Goal: Transaction & Acquisition: Book appointment/travel/reservation

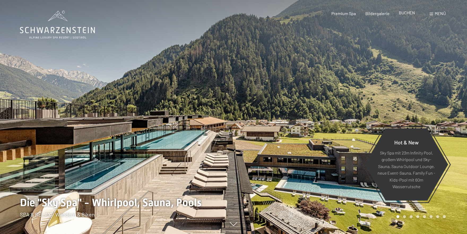
click at [405, 14] on span "BUCHEN" at bounding box center [407, 12] width 16 height 5
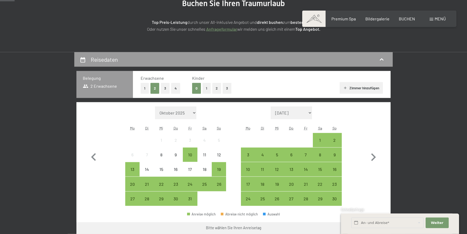
scroll to position [76, 0]
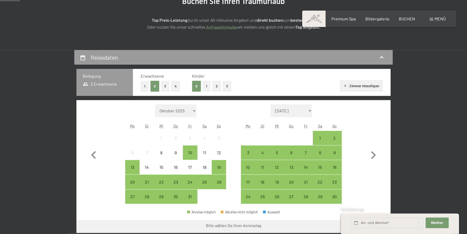
click at [206, 87] on button "1" at bounding box center [206, 86] width 8 height 11
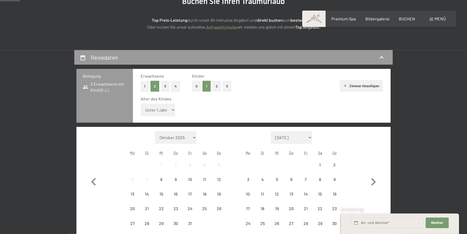
click at [141, 104] on select "Unter 1 Jahr 1 Jahr 2 Jahre 3 Jahre 4 Jahre 5 Jahre 6 Jahre 7 Jahre 8 Jahre 9 J…" at bounding box center [158, 110] width 34 height 13
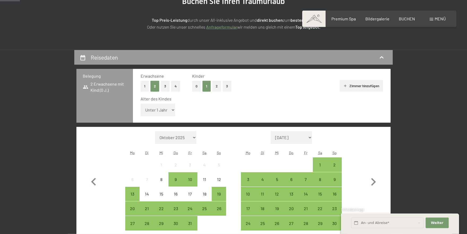
select select "17"
click option "17 Jahre" at bounding box center [0, 0] width 0 height 0
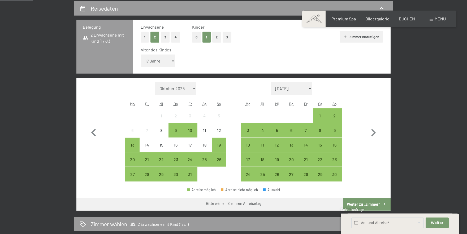
scroll to position [131, 0]
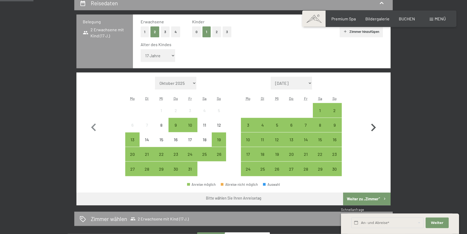
click at [371, 125] on icon "button" at bounding box center [372, 127] width 15 height 15
select select "[DATE]"
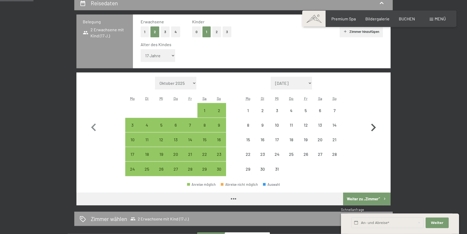
select select "[DATE]"
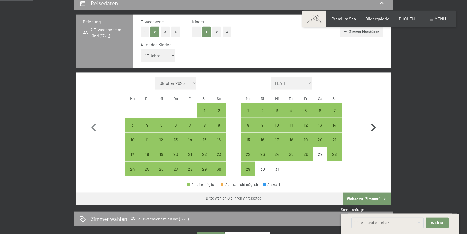
click at [371, 125] on icon "button" at bounding box center [372, 127] width 15 height 15
select select "[DATE]"
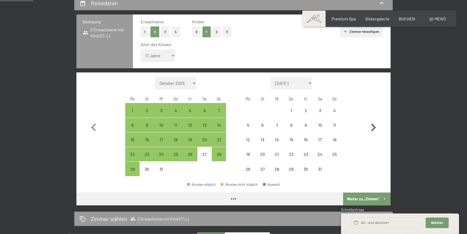
select select "[DATE]"
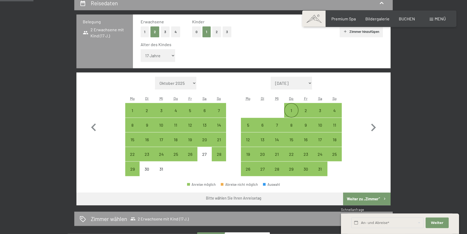
click at [293, 111] on div "1" at bounding box center [291, 114] width 13 height 13
select select "[DATE]"
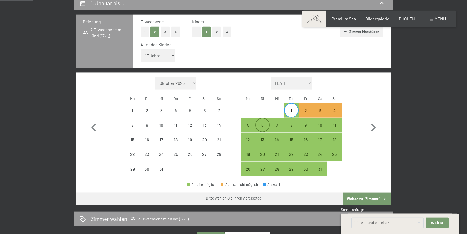
click at [261, 122] on div "6" at bounding box center [262, 125] width 13 height 13
select select "[DATE]"
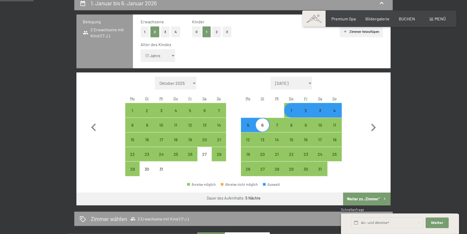
click at [357, 198] on button "Weiter zu „Zimmer“" at bounding box center [366, 199] width 47 height 13
select select "[DATE]"
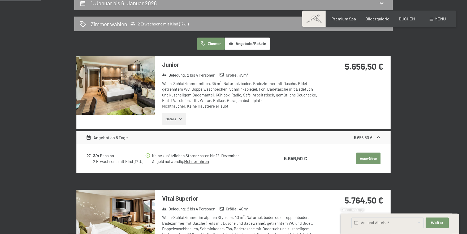
scroll to position [126, 0]
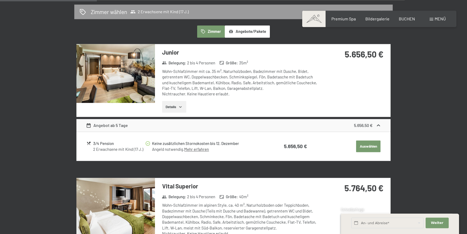
scroll to position [0, 0]
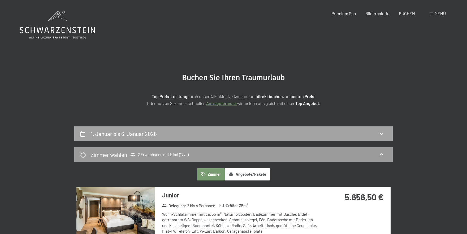
click at [285, 134] on div "1. Januar bis 6. Januar 2026" at bounding box center [234, 134] width 308 height 8
select select "17"
select select "[DATE]"
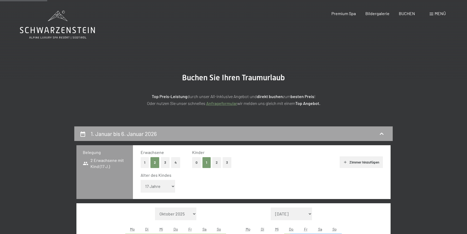
scroll to position [126, 0]
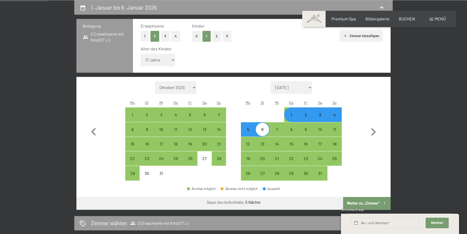
click at [320, 111] on div "3" at bounding box center [319, 114] width 13 height 13
select select "[DATE]"
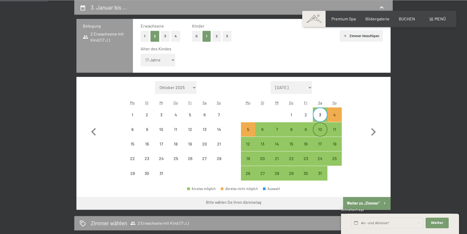
click at [319, 129] on div "10" at bounding box center [319, 133] width 13 height 13
select select "[DATE]"
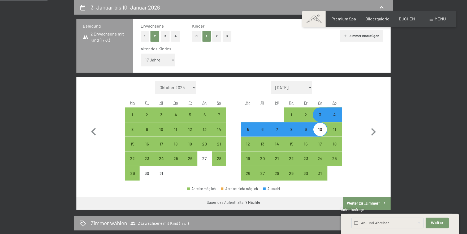
click at [355, 203] on button "Weiter zu „Zimmer“" at bounding box center [366, 203] width 47 height 13
select select "[DATE]"
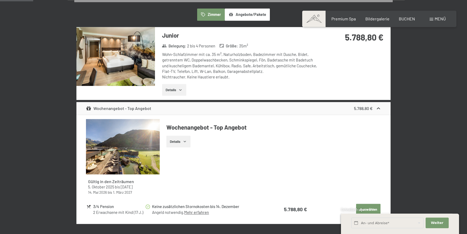
scroll to position [0, 0]
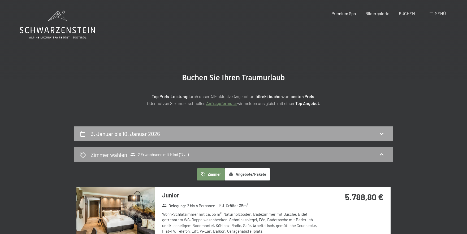
click at [342, 131] on div "3. Januar bis 10. Januar 2026" at bounding box center [234, 134] width 308 height 8
select select "17"
select select "[DATE]"
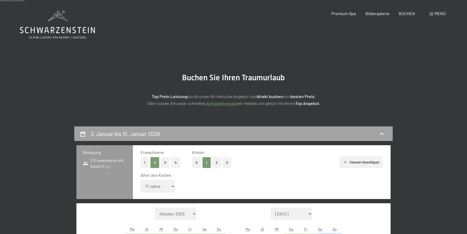
scroll to position [126, 0]
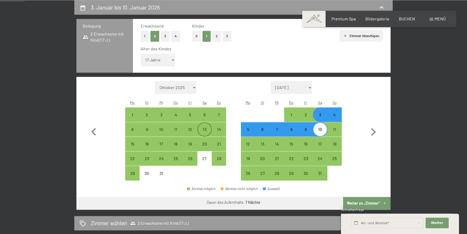
click at [203, 128] on div "13" at bounding box center [204, 133] width 13 height 13
select select "[DATE]"
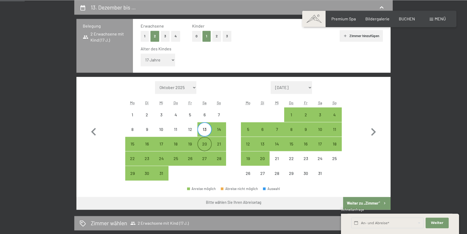
click at [203, 142] on div "20" at bounding box center [204, 148] width 13 height 13
select select "[DATE]"
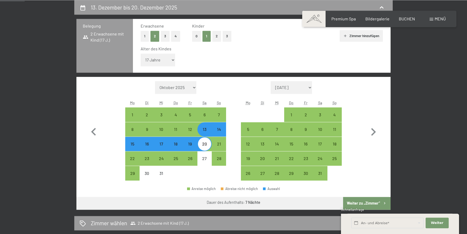
click at [359, 204] on button "Weiter zu „Zimmer“" at bounding box center [366, 203] width 47 height 13
select select "[DATE]"
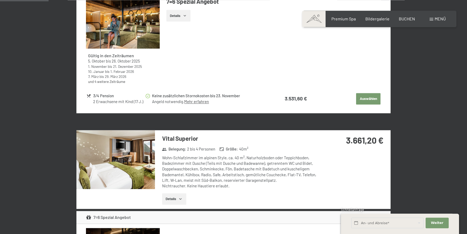
scroll to position [0, 0]
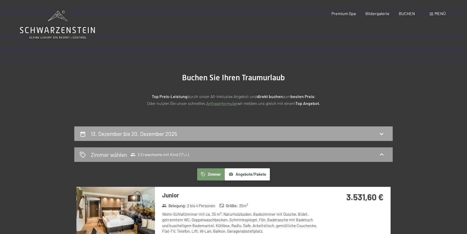
click at [294, 133] on div "13. Dezember bis 20. Dezember 2025" at bounding box center [234, 134] width 308 height 8
select select "17"
select select "[DATE]"
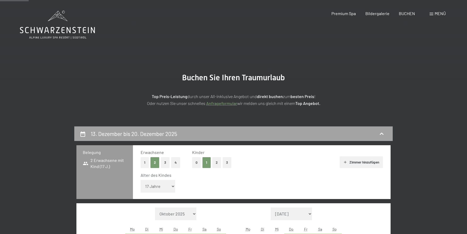
scroll to position [126, 0]
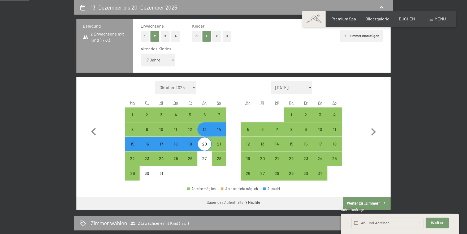
click at [205, 143] on div "20" at bounding box center [204, 148] width 13 height 13
select select "[DATE]"
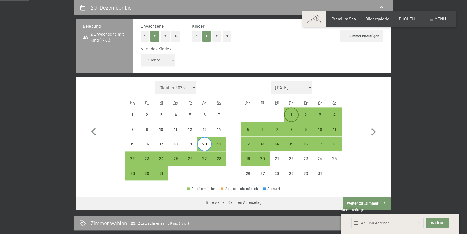
click at [290, 114] on div "1" at bounding box center [291, 119] width 13 height 13
select select "[DATE]"
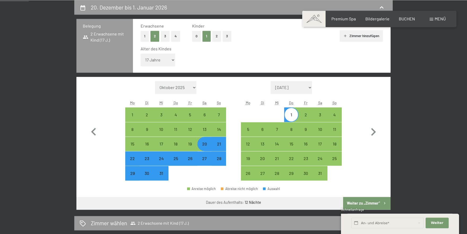
click at [360, 204] on button "Weiter zu „Zimmer“" at bounding box center [366, 203] width 47 height 13
select select "[DATE]"
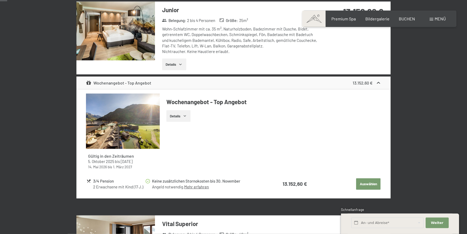
scroll to position [0, 0]
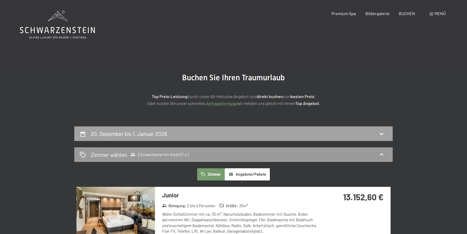
click at [288, 133] on div "20. Dezember bis 1. Januar 2026" at bounding box center [234, 134] width 308 height 8
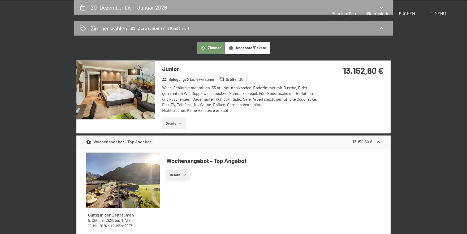
select select "17"
select select "[DATE]"
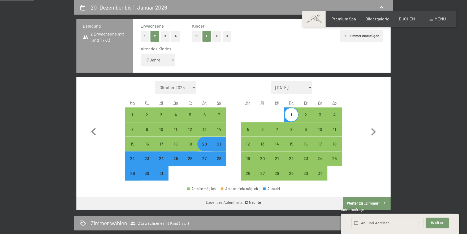
click at [160, 172] on div "31" at bounding box center [161, 177] width 13 height 13
select select "[DATE]"
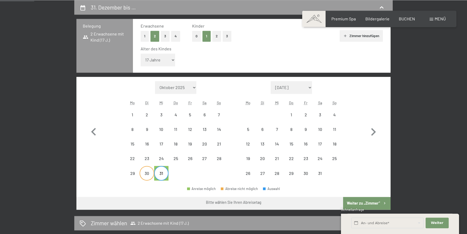
click at [150, 172] on div "30" at bounding box center [146, 177] width 13 height 13
select select "[DATE]"
click at [129, 172] on div "29" at bounding box center [132, 177] width 13 height 13
select select "[DATE]"
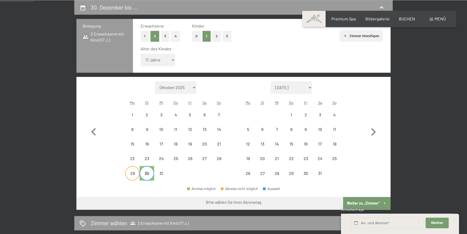
select select "[DATE]"
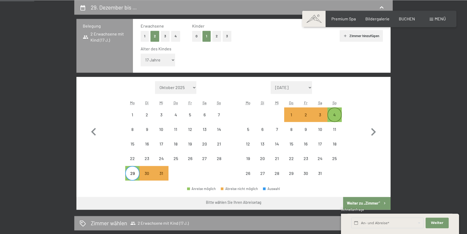
click at [334, 113] on div "4" at bounding box center [334, 119] width 13 height 13
select select "[DATE]"
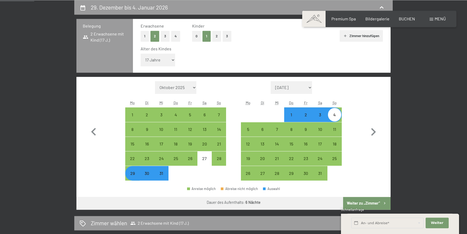
click at [362, 203] on button "Weiter zu „Zimmer“" at bounding box center [366, 203] width 47 height 13
select select "[DATE]"
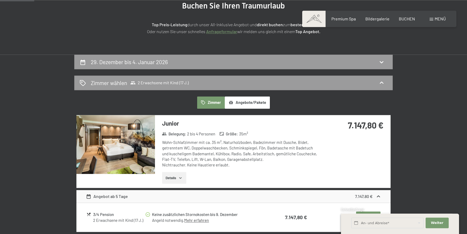
scroll to position [0, 0]
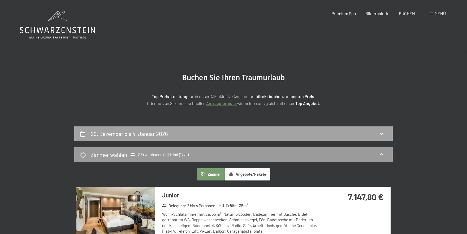
click at [324, 136] on div "29. Dezember bis 4. Januar 2026" at bounding box center [234, 134] width 308 height 8
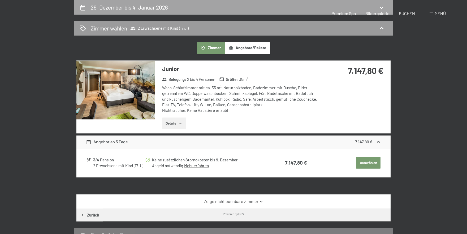
select select "17"
select select "[DATE]"
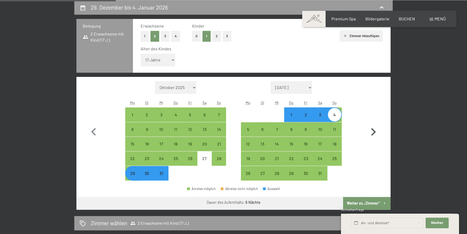
click at [373, 131] on icon "button" at bounding box center [372, 131] width 15 height 15
select select "[DATE]"
select select "2026-02-01"
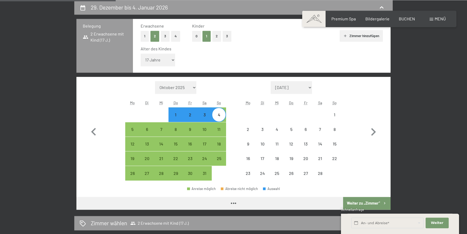
select select "[DATE]"
select select "2026-02-01"
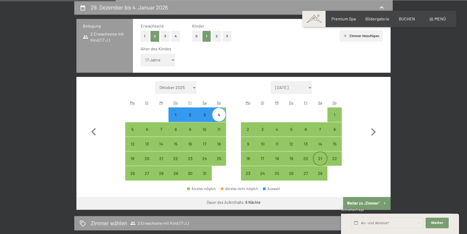
click at [318, 158] on div "21" at bounding box center [319, 162] width 13 height 13
select select "[DATE]"
select select "2026-02-01"
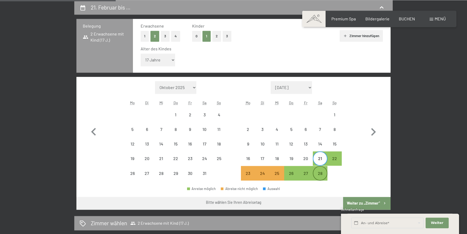
click at [320, 171] on div "28" at bounding box center [319, 173] width 13 height 13
select select "[DATE]"
select select "2026-02-01"
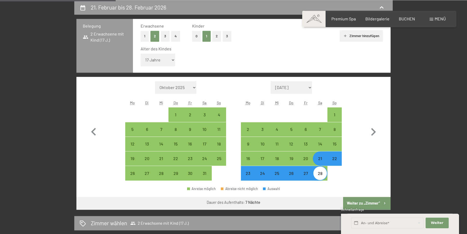
click at [364, 203] on button "Weiter zu „Zimmer“" at bounding box center [366, 203] width 47 height 13
select select "[DATE]"
select select "2026-02-01"
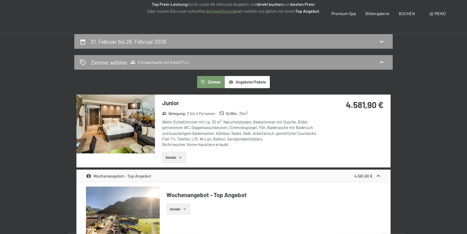
scroll to position [0, 0]
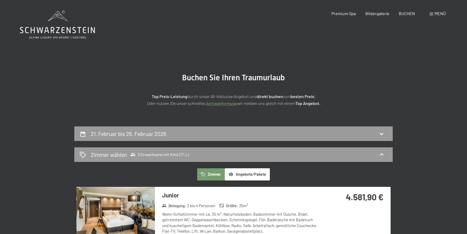
click at [411, 100] on section "Buchen Sie Ihren Traumurlaub Top Preis-Leistung durch unser All-inklusive Angeb…" at bounding box center [233, 89] width 467 height 73
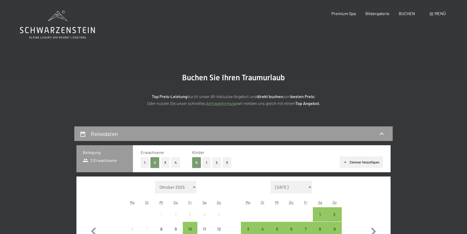
click at [206, 163] on button "1" at bounding box center [206, 162] width 8 height 11
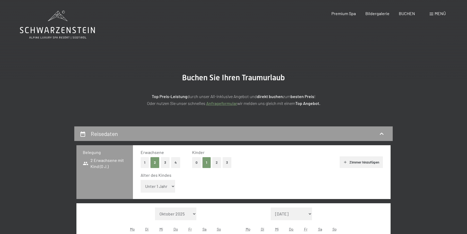
click at [141, 180] on select "Unter 1 Jahr 1 Jahr 2 Jahre 3 Jahre 4 Jahre 5 Jahre 6 Jahre 7 Jahre 8 Jahre 9 J…" at bounding box center [158, 186] width 34 height 13
select select "17"
click option "17 Jahre" at bounding box center [0, 0] width 0 height 0
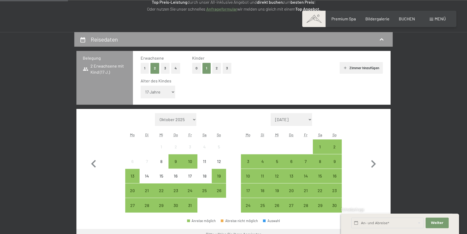
scroll to position [108, 0]
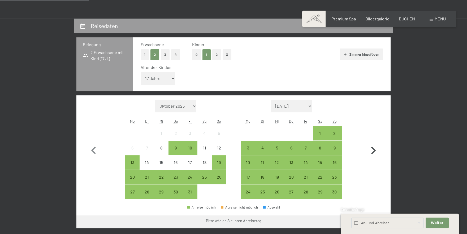
click at [373, 150] on icon "button" at bounding box center [372, 150] width 15 height 15
select select "[DATE]"
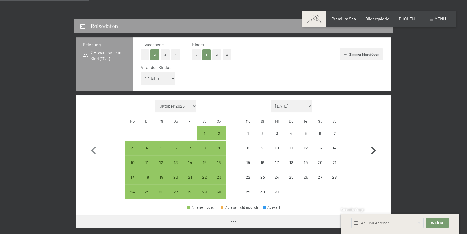
select select "[DATE]"
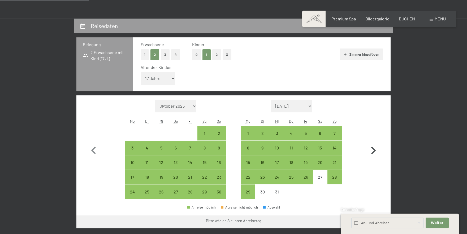
click at [373, 150] on icon "button" at bounding box center [372, 150] width 15 height 15
select select "[DATE]"
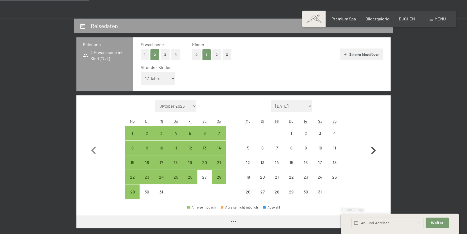
select select "[DATE]"
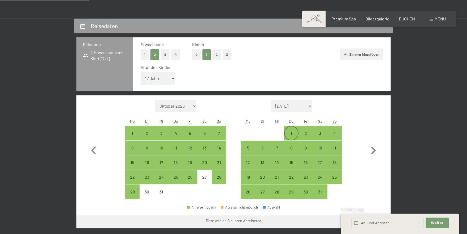
click at [290, 132] on div "1" at bounding box center [291, 137] width 13 height 13
select select "[DATE]"
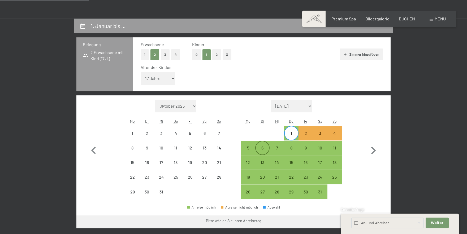
click at [263, 146] on div "6" at bounding box center [262, 152] width 13 height 13
select select "[DATE]"
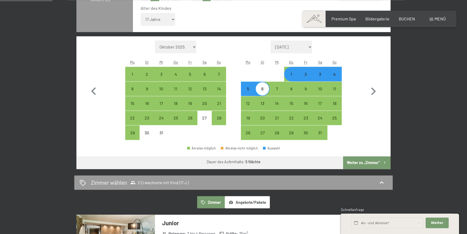
scroll to position [169, 0]
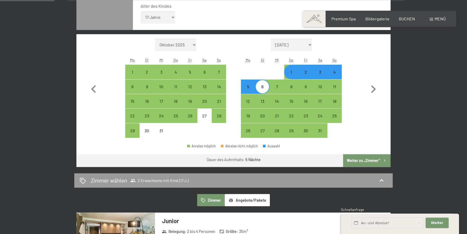
click at [368, 161] on button "Weiter zu „Zimmer“" at bounding box center [366, 160] width 47 height 13
select select "[DATE]"
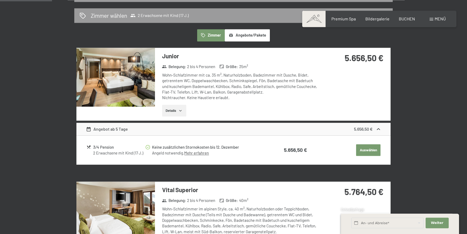
scroll to position [139, 0]
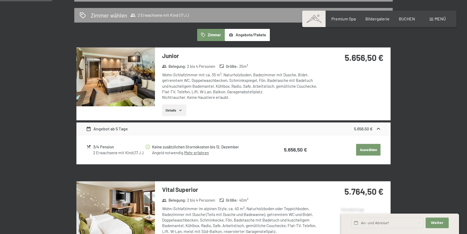
click at [377, 129] on icon at bounding box center [378, 129] width 3 height 2
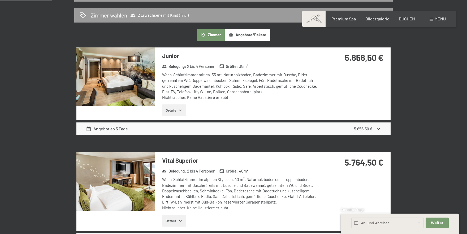
click at [377, 129] on icon at bounding box center [378, 129] width 6 height 6
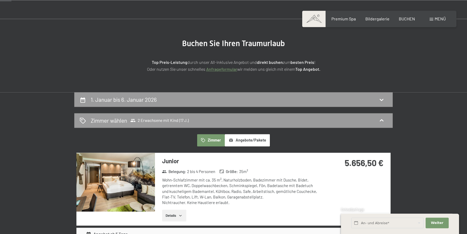
scroll to position [30, 0]
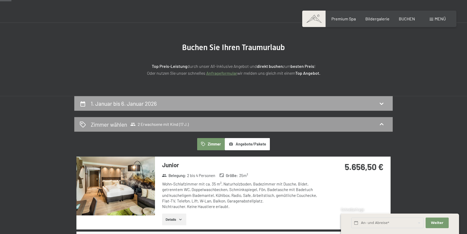
click at [348, 103] on div "1. Januar bis 6. Januar 2026" at bounding box center [234, 104] width 308 height 8
select select "17"
select select "[DATE]"
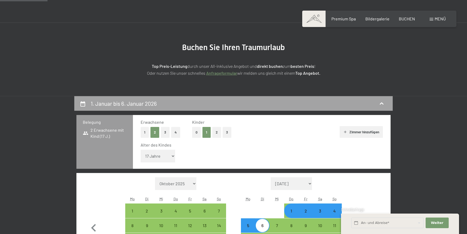
scroll to position [126, 0]
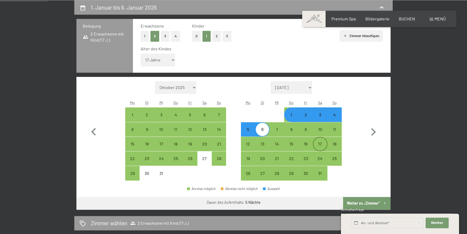
click at [320, 141] on div "17" at bounding box center [319, 143] width 13 height 13
select select "[DATE]"
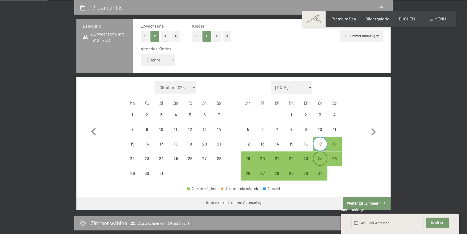
click at [319, 159] on div "24" at bounding box center [319, 162] width 13 height 13
select select "[DATE]"
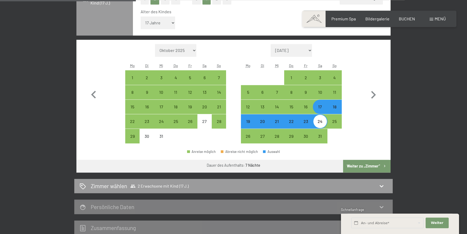
scroll to position [165, 0]
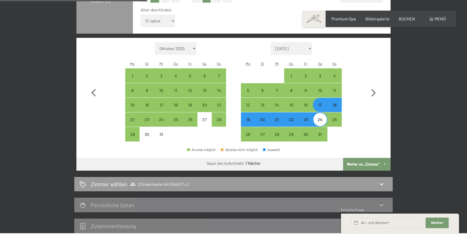
click at [368, 165] on button "Weiter zu „Zimmer“" at bounding box center [366, 164] width 47 height 13
select select "[DATE]"
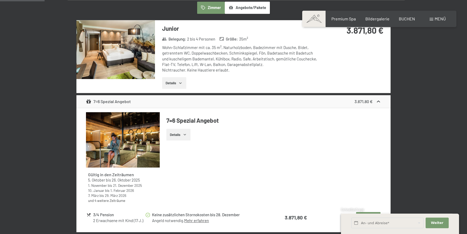
scroll to position [0, 0]
